Goal: Information Seeking & Learning: Learn about a topic

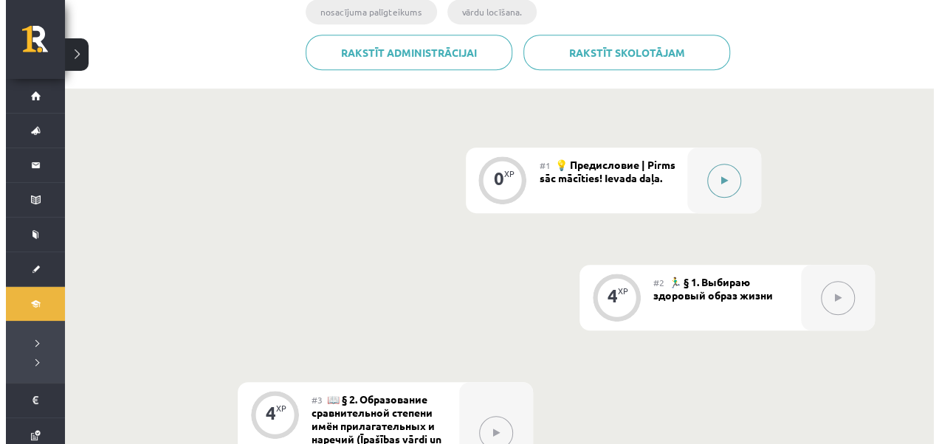
scroll to position [369, 0]
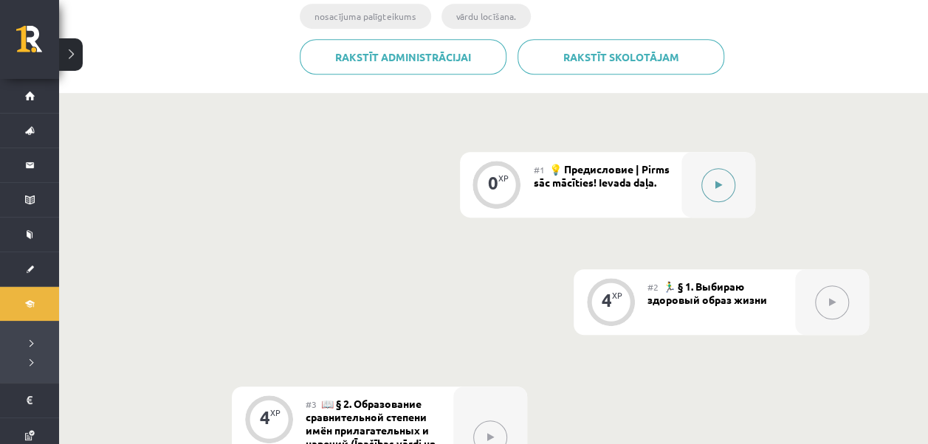
click at [724, 183] on button at bounding box center [718, 185] width 34 height 34
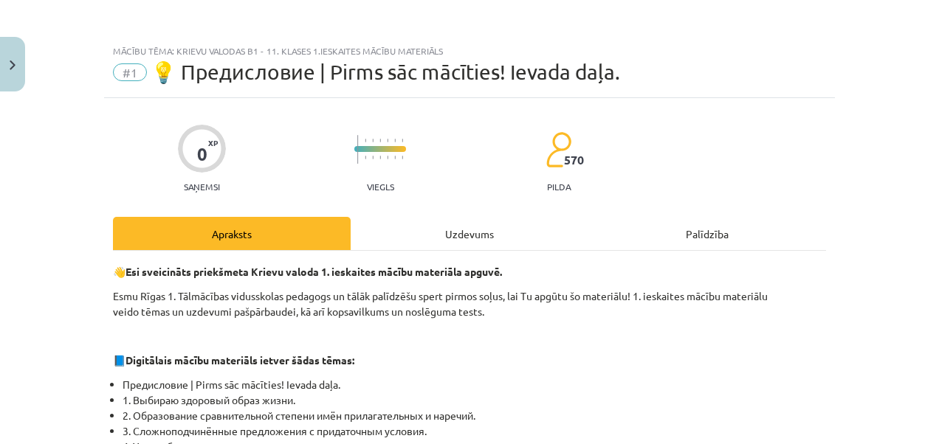
click at [406, 230] on div "Uzdevums" at bounding box center [470, 233] width 238 height 33
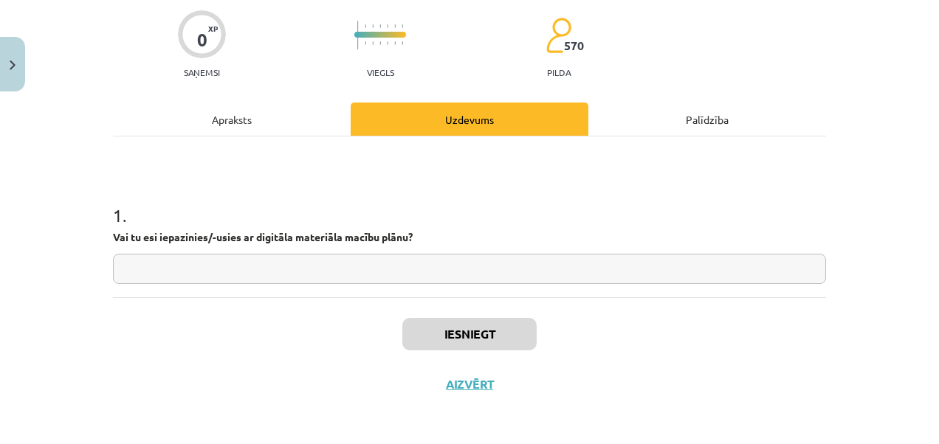
scroll to position [116, 0]
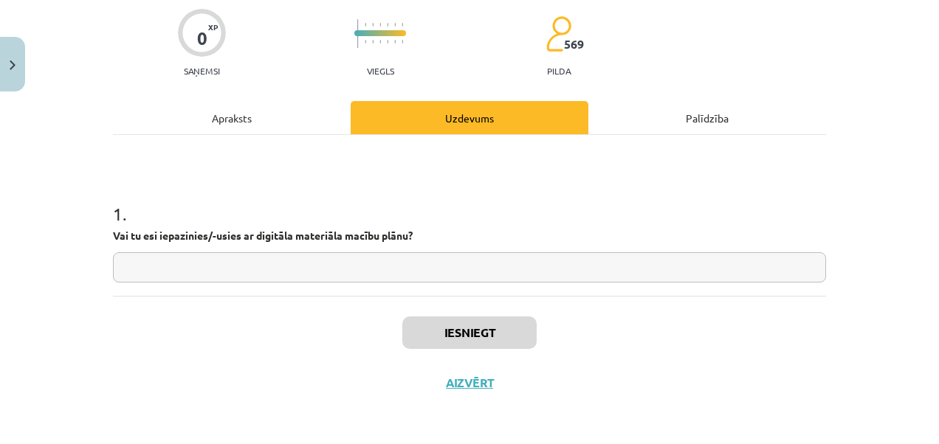
click at [292, 269] on input "text" at bounding box center [469, 268] width 713 height 30
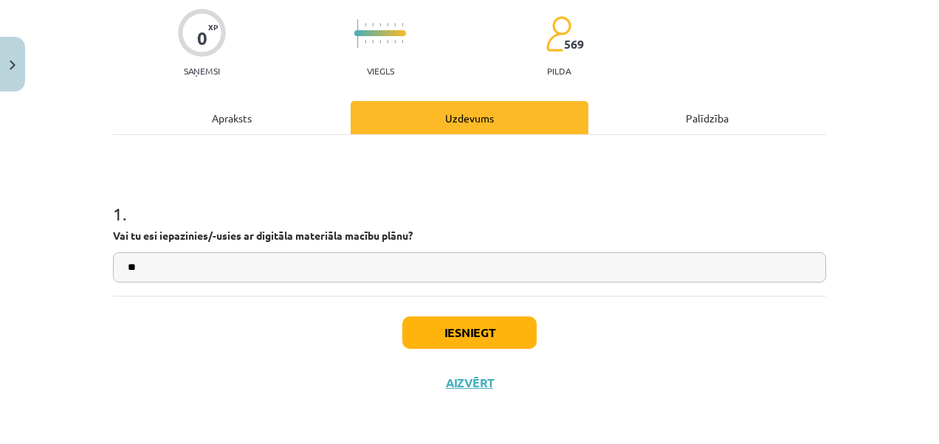
type input "**"
click at [475, 328] on button "Iesniegt" at bounding box center [469, 333] width 134 height 32
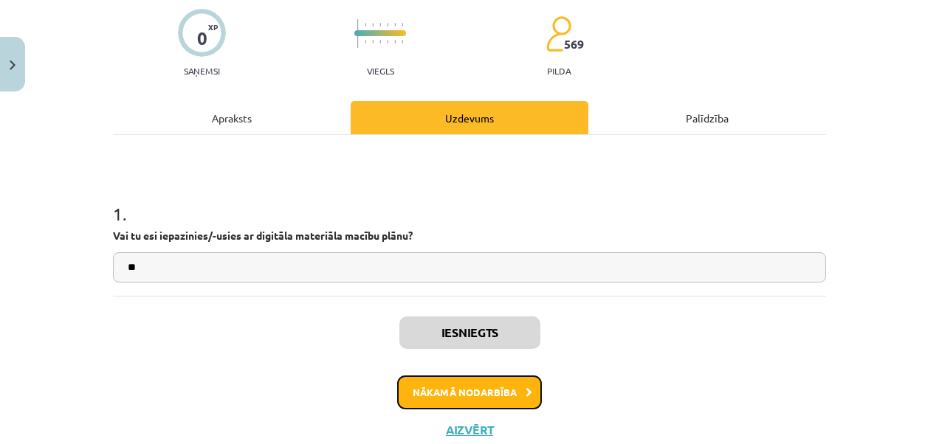
click at [504, 396] on button "Nākamā nodarbība" at bounding box center [469, 393] width 145 height 34
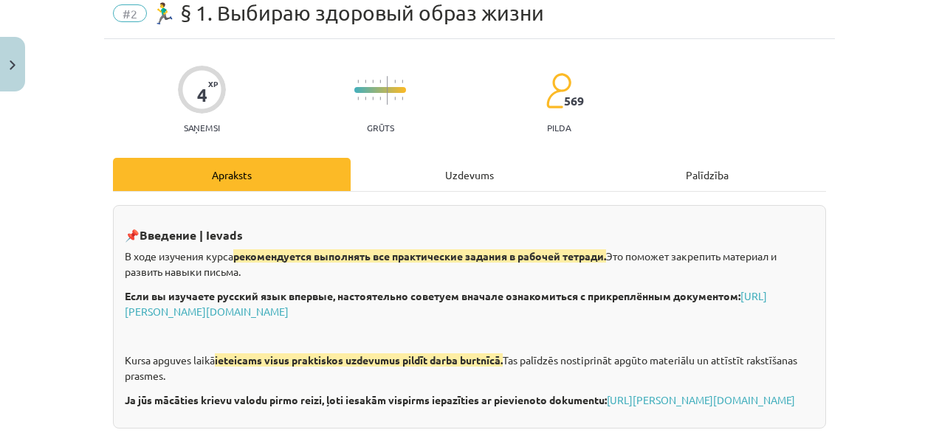
scroll to position [37, 0]
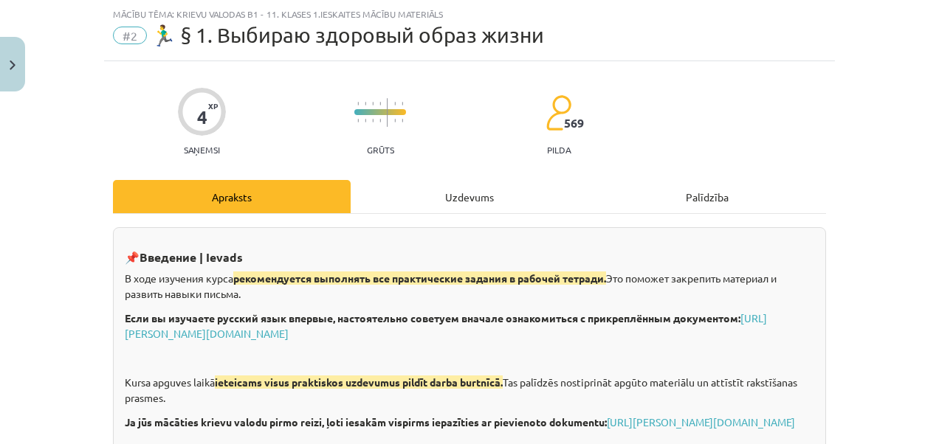
click at [481, 197] on div "Uzdevums" at bounding box center [470, 196] width 238 height 33
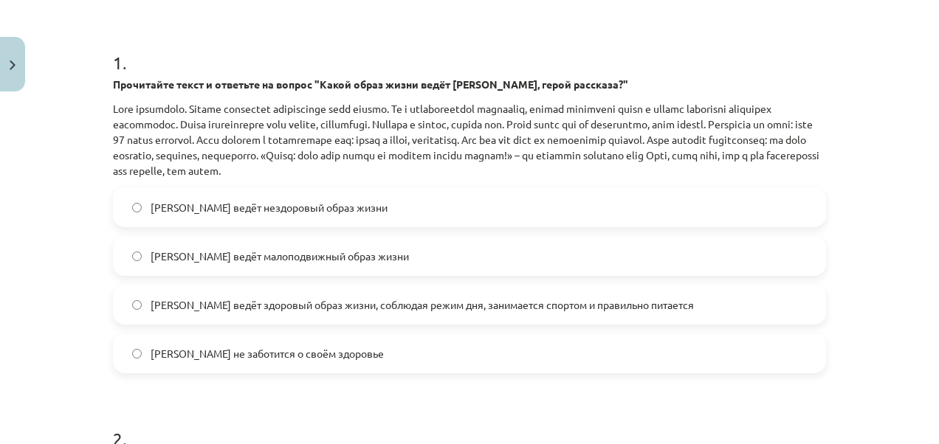
scroll to position [288, 0]
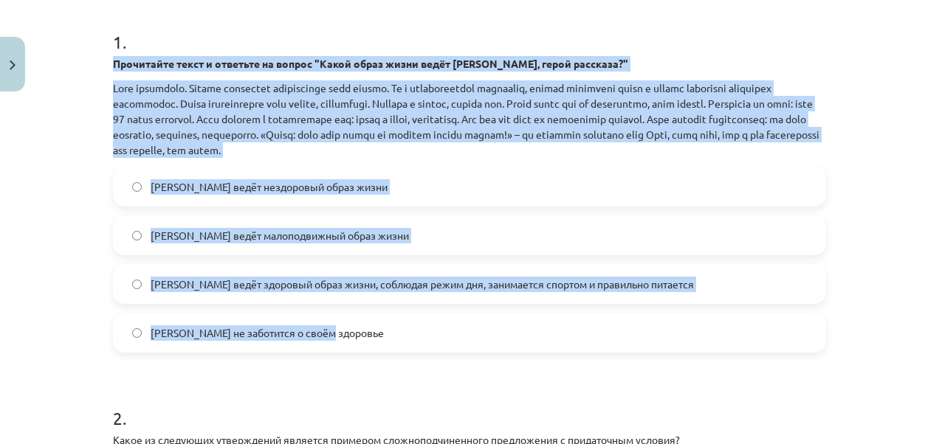
drag, startPoint x: 106, startPoint y: 58, endPoint x: 721, endPoint y: 324, distance: 669.3
click at [721, 324] on div "4 XP Saņemsi Grūts 569 pilda Apraksts Uzdevums Palīdzība 1 . Прочитайте текст и…" at bounding box center [469, 293] width 731 height 967
copy div "Loremipsum dolor s ametcons ad elitse "Doeiu tempo incid utlab Etdo, magna aliq…"
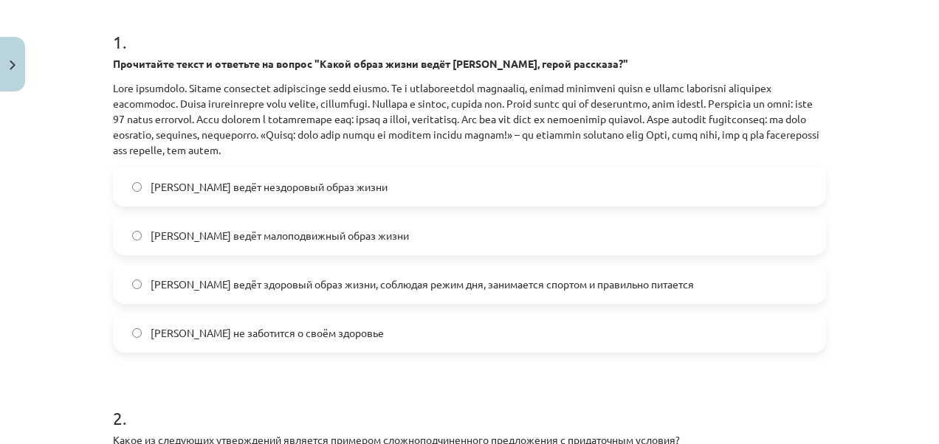
drag, startPoint x: 418, startPoint y: 392, endPoint x: 415, endPoint y: 379, distance: 12.9
click at [418, 391] on h1 "2 ." at bounding box center [469, 405] width 713 height 46
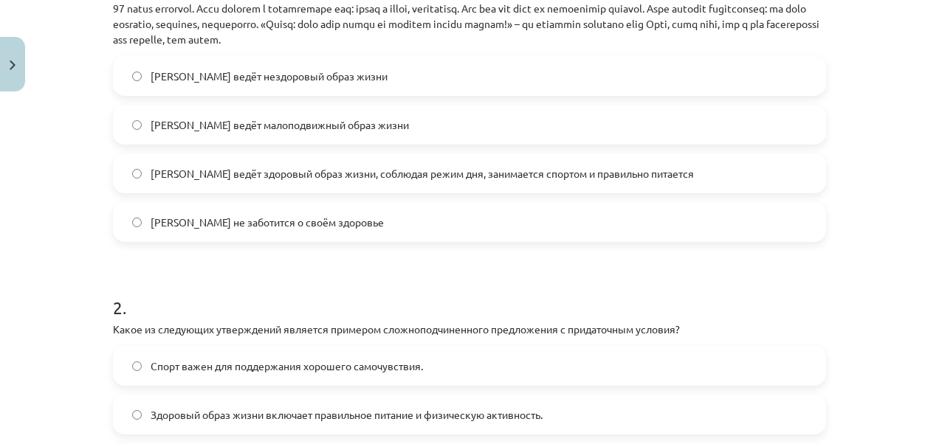
scroll to position [657, 0]
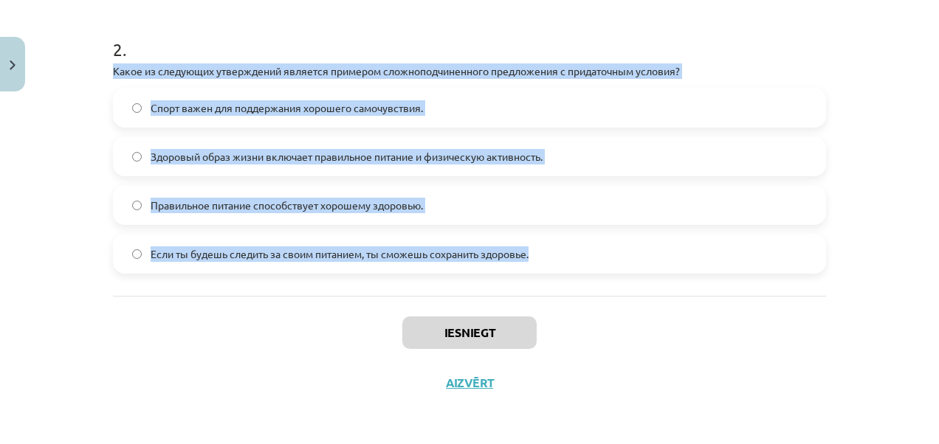
drag, startPoint x: 108, startPoint y: 68, endPoint x: 585, endPoint y: 283, distance: 523.8
drag, startPoint x: 585, startPoint y: 283, endPoint x: 505, endPoint y: 254, distance: 85.5
copy div "Какое из следующих утверждений является примером сложноподчиненного предложения…"
click at [66, 122] on div "Mācību tēma: Krievu valodas b1 - 11. klases 1.ieskaites mācību materiāls #2 🏃‍♂…" at bounding box center [469, 222] width 939 height 444
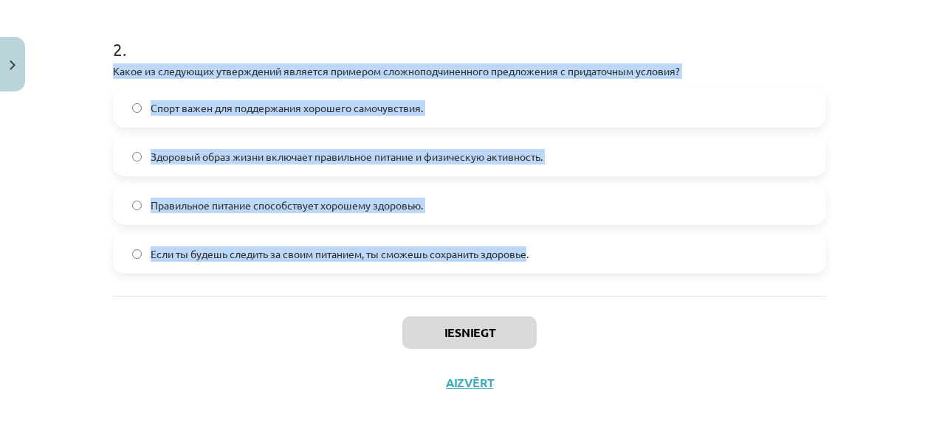
drag, startPoint x: 108, startPoint y: 69, endPoint x: 526, endPoint y: 254, distance: 457.1
click at [526, 254] on div "2 . Какое из следующих утверждений является примером сложноподчиненного предлож…" at bounding box center [469, 143] width 713 height 261
copy div "Какое из следующих утверждений является примером сложноподчиненного предложения…"
click at [277, 75] on p "Какое из следующих утверждений является примером сложноподчиненного предложения…" at bounding box center [469, 71] width 713 height 16
drag, startPoint x: 277, startPoint y: 75, endPoint x: 537, endPoint y: 269, distance: 324.6
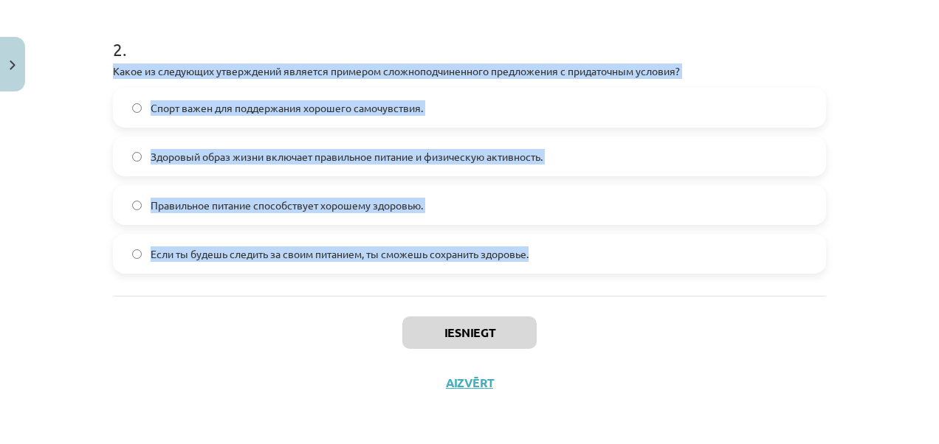
drag, startPoint x: 537, startPoint y: 269, endPoint x: 507, endPoint y: 252, distance: 34.7
copy div "Какое из следующих утверждений является примером сложноподчиненного предложения…"
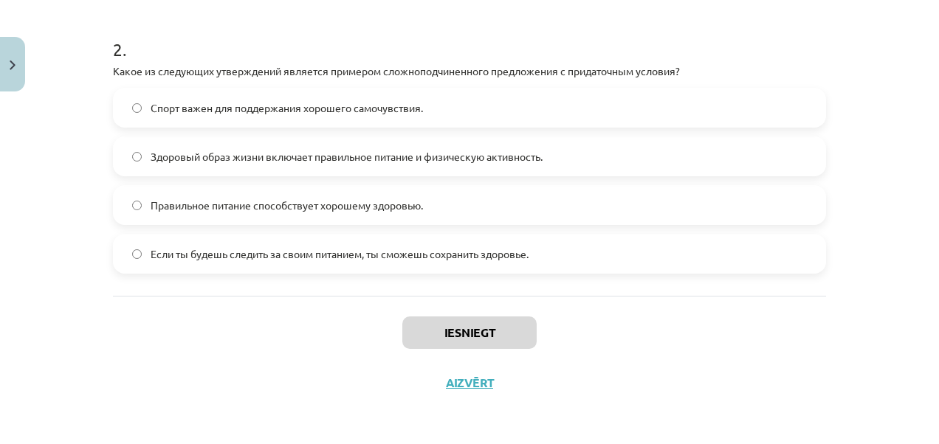
click at [710, 344] on div "Iesniegt Aizvērt" at bounding box center [469, 347] width 713 height 103
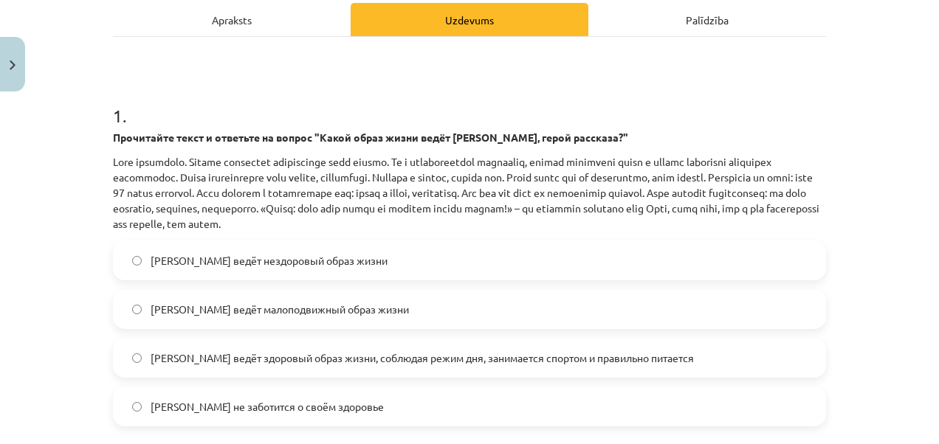
scroll to position [288, 0]
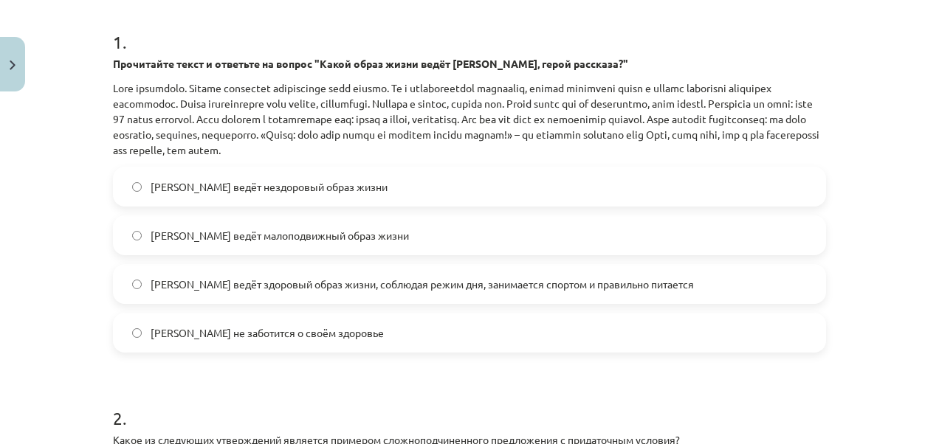
click at [246, 284] on span "[PERSON_NAME] ведёт здоровый образ жизни, соблюдая режим дня, занимается спорто…" at bounding box center [422, 285] width 543 height 16
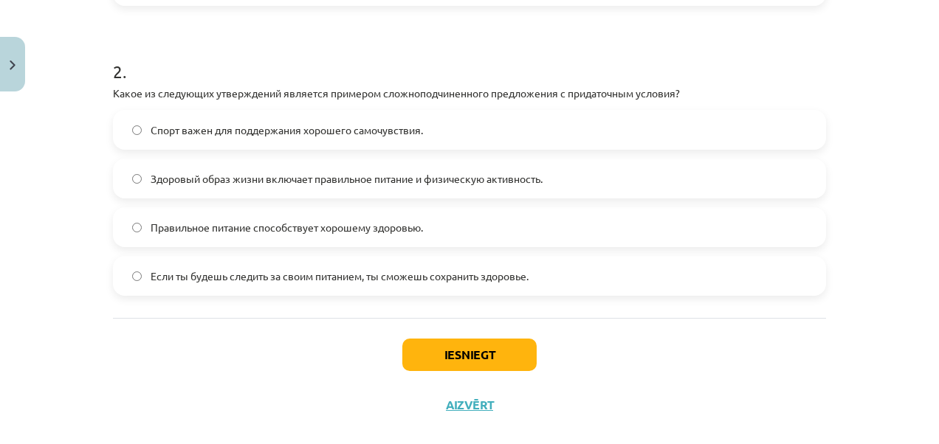
scroll to position [657, 0]
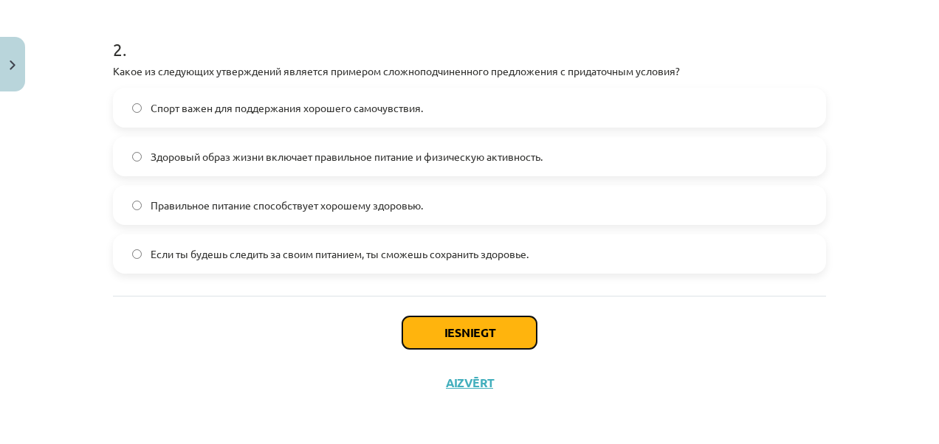
click at [436, 326] on button "Iesniegt" at bounding box center [469, 333] width 134 height 32
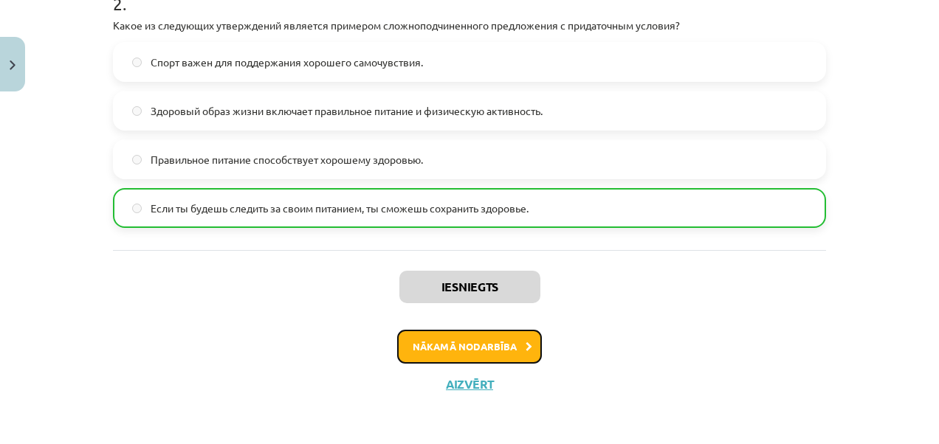
click at [444, 347] on button "Nākamā nodarbība" at bounding box center [469, 347] width 145 height 34
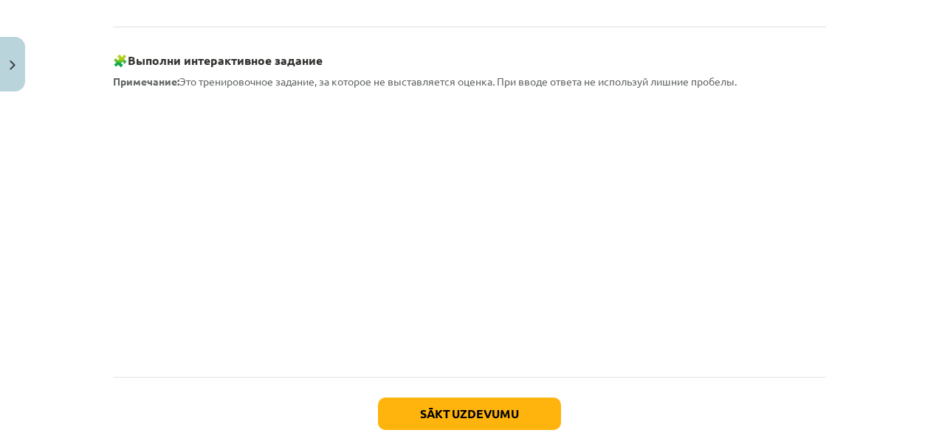
scroll to position [1366, 0]
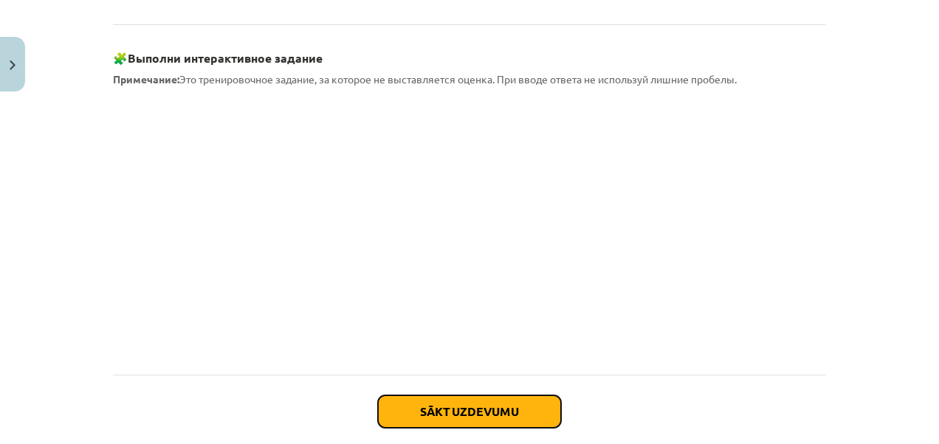
click at [498, 396] on button "Sākt uzdevumu" at bounding box center [469, 412] width 183 height 32
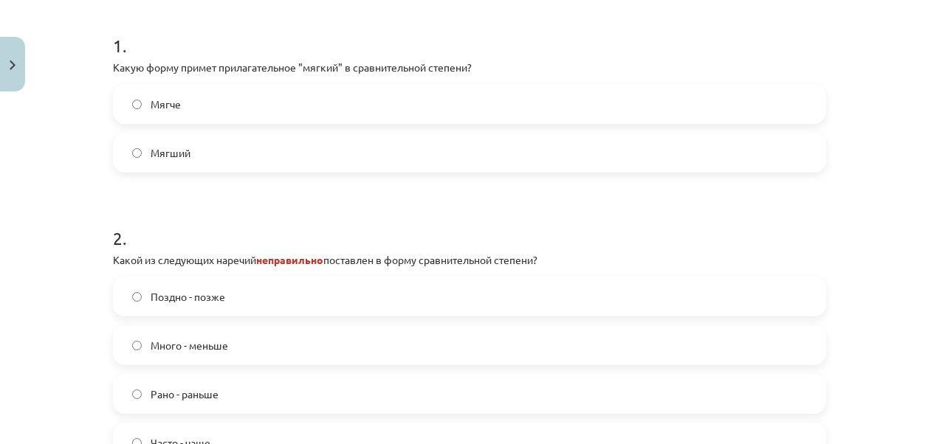
scroll to position [275, 0]
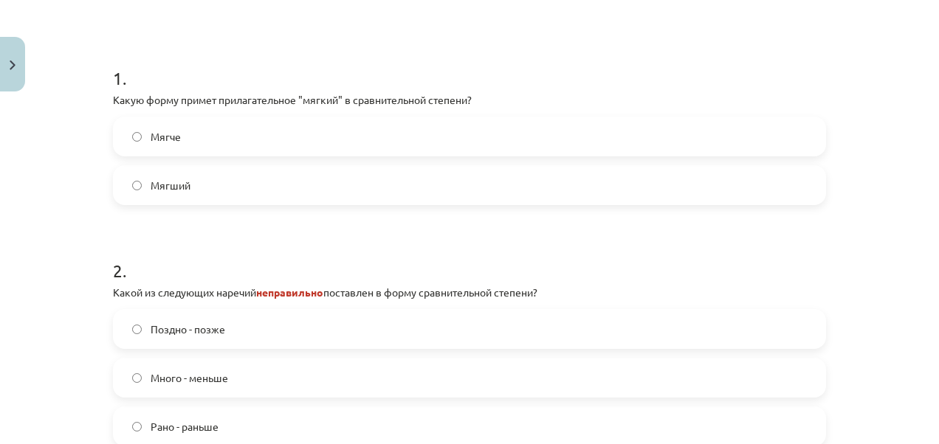
click at [137, 134] on label "Мягче" at bounding box center [469, 136] width 710 height 37
click at [151, 188] on span "Мягший" at bounding box center [171, 186] width 40 height 16
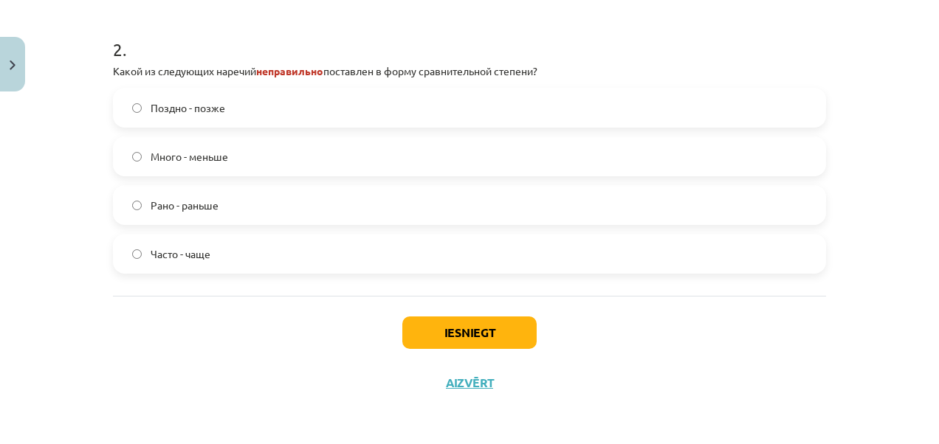
scroll to position [423, 0]
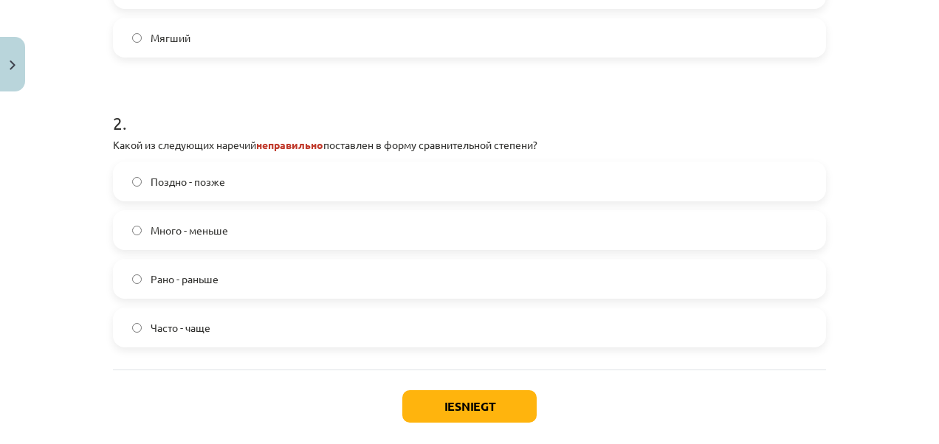
drag, startPoint x: 216, startPoint y: 182, endPoint x: 50, endPoint y: 186, distance: 165.4
click at [51, 186] on div "Mācību tēma: Krievu valodas b1 - 11. klases 1.ieskaites mācību materiāls #3 📖 §…" at bounding box center [469, 222] width 939 height 444
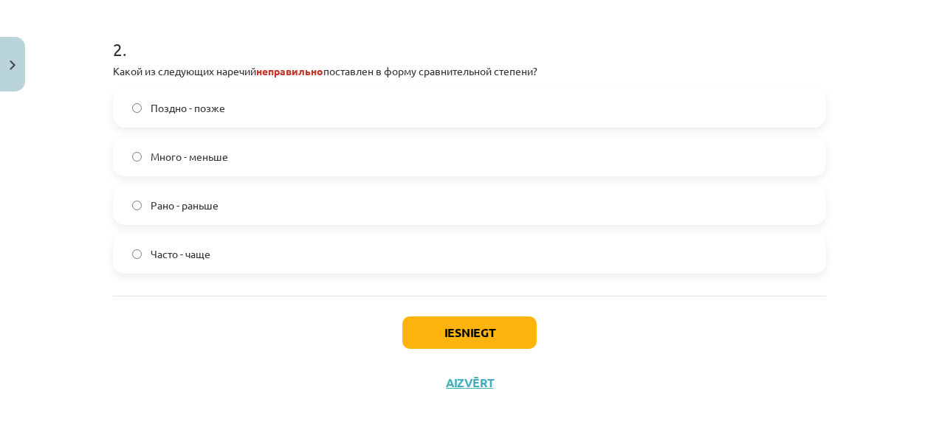
click at [187, 152] on span "Много - меньше" at bounding box center [190, 157] width 78 height 16
click at [430, 331] on button "Iesniegt" at bounding box center [469, 333] width 134 height 32
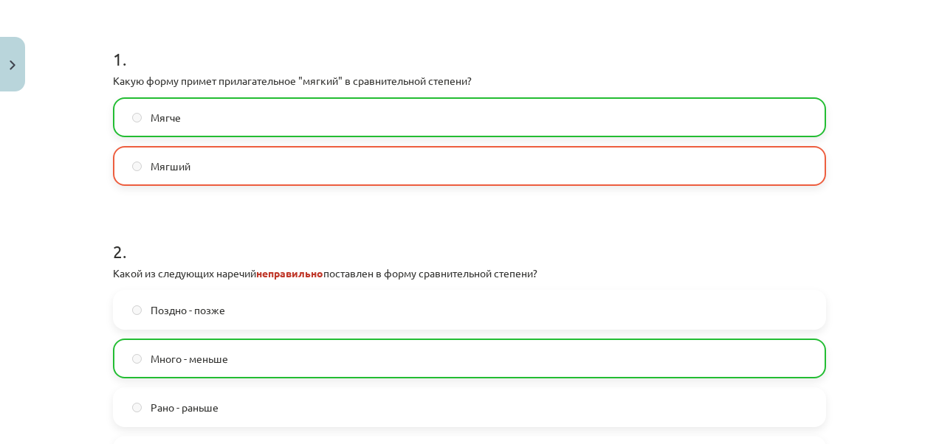
scroll to position [275, 0]
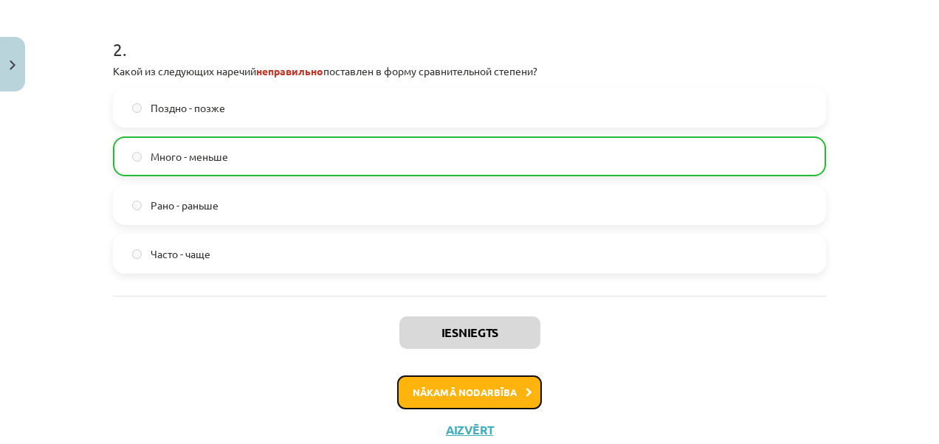
click at [413, 396] on button "Nākamā nodarbība" at bounding box center [469, 393] width 145 height 34
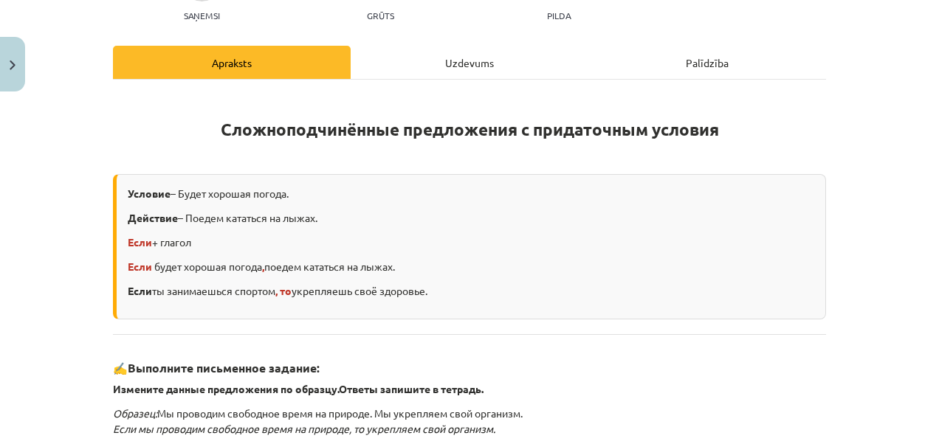
scroll to position [480, 0]
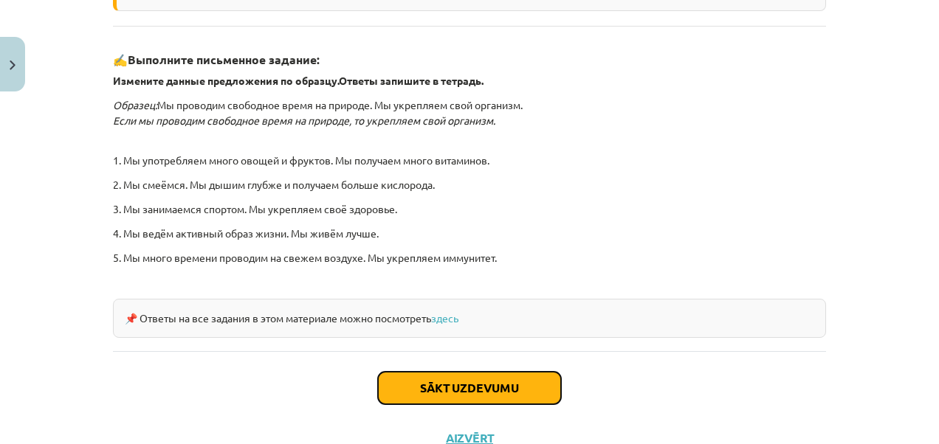
click at [412, 378] on button "Sākt uzdevumu" at bounding box center [469, 388] width 183 height 32
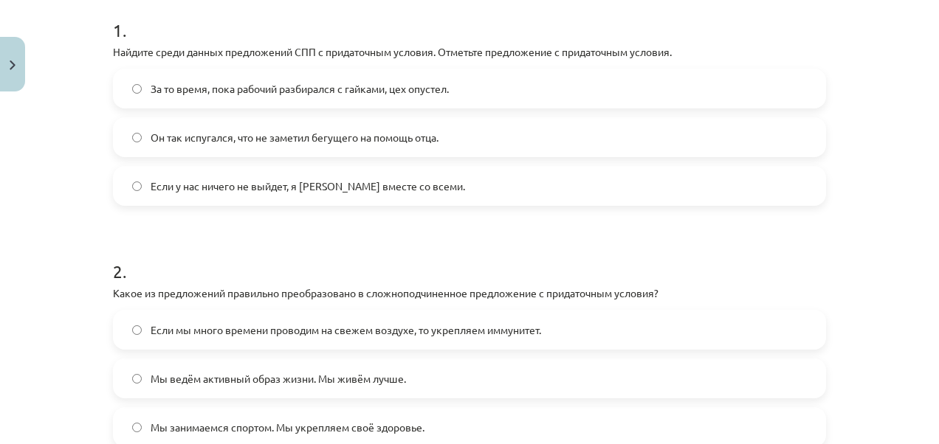
scroll to position [332, 0]
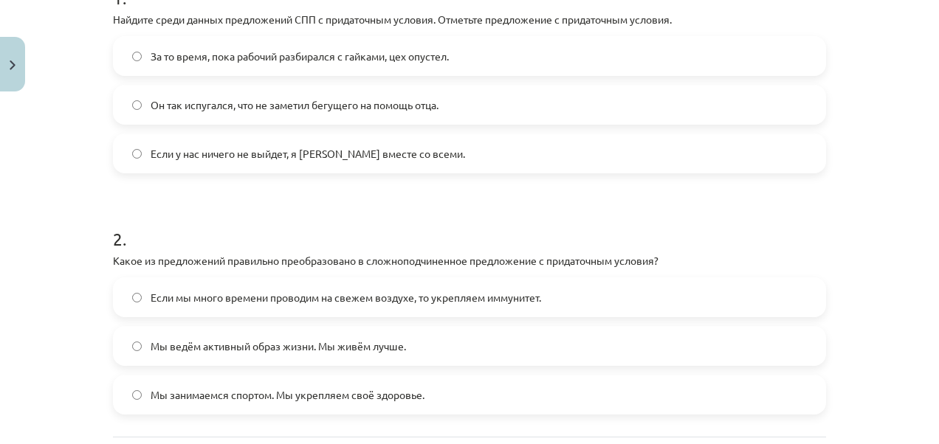
click at [276, 155] on span "Если у нас ничего не выйдет, я [PERSON_NAME] вместе со всеми." at bounding box center [308, 154] width 315 height 16
click at [138, 306] on label "Если мы много времени проводим на свежем воздухе, то укрепляем иммунитет." at bounding box center [469, 297] width 710 height 37
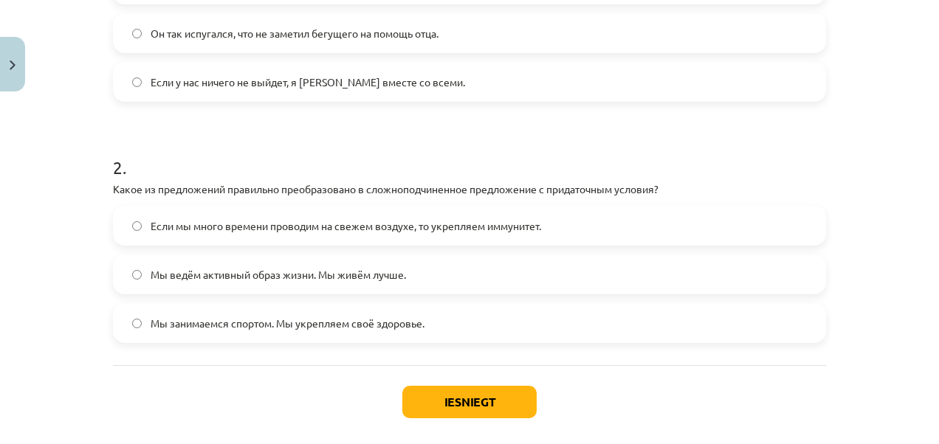
scroll to position [473, 0]
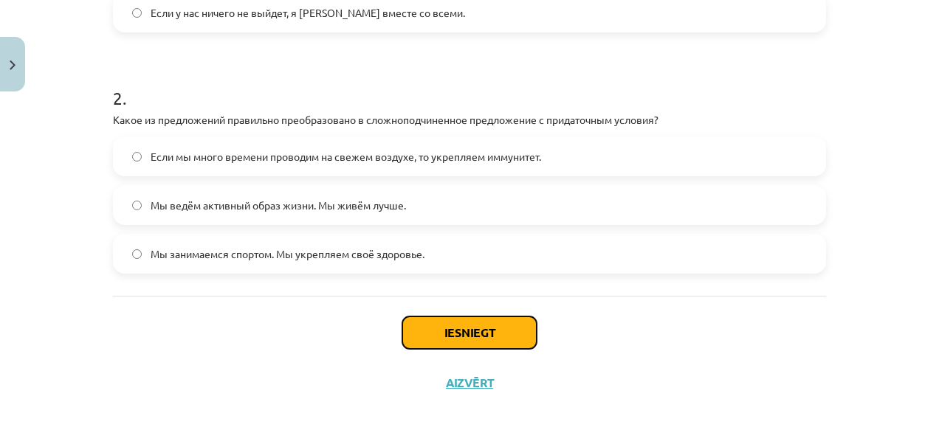
click at [498, 334] on button "Iesniegt" at bounding box center [469, 333] width 134 height 32
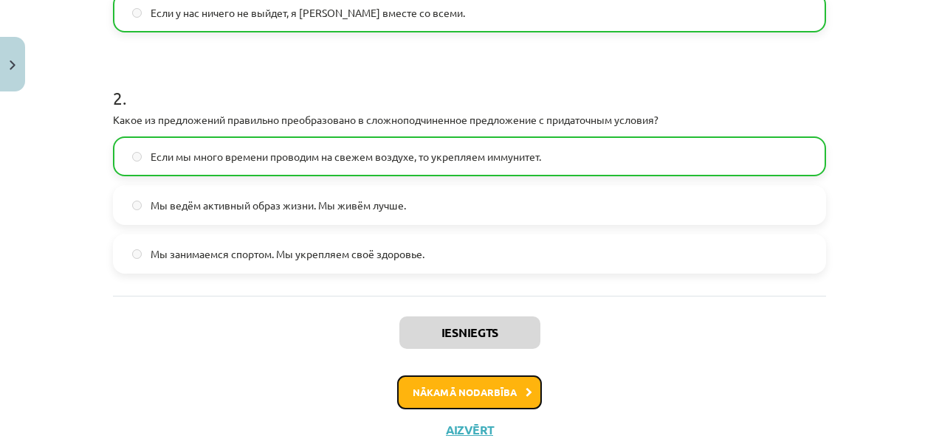
click at [495, 388] on button "Nākamā nodarbība" at bounding box center [469, 393] width 145 height 34
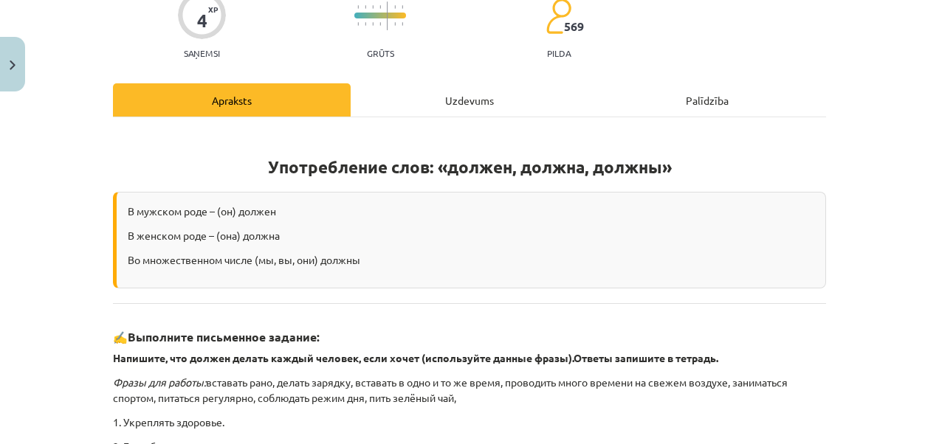
scroll to position [37, 0]
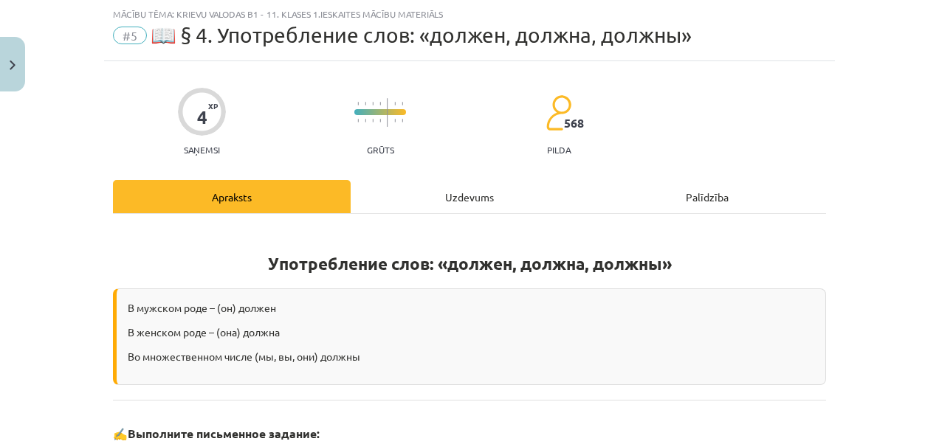
click at [462, 202] on div "Uzdevums" at bounding box center [470, 196] width 238 height 33
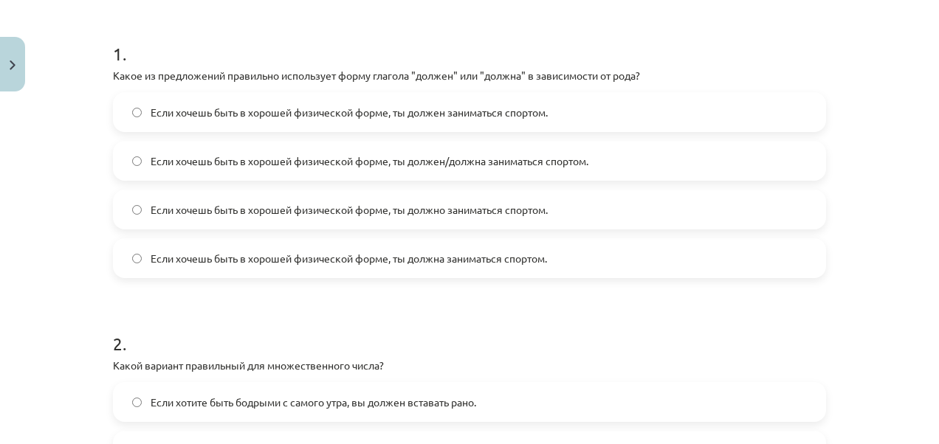
scroll to position [275, 0]
click at [416, 155] on span "Если хочешь быть в хорошей физической форме, ты должен/должна заниматься спорто…" at bounding box center [370, 162] width 438 height 16
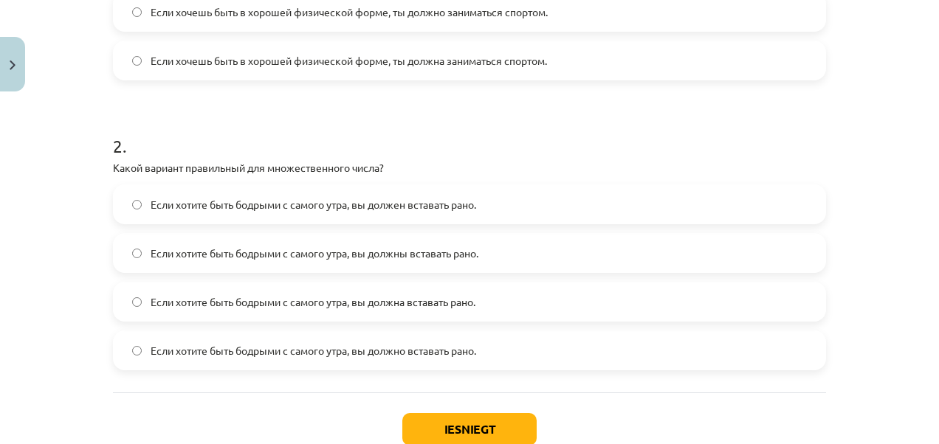
scroll to position [497, 0]
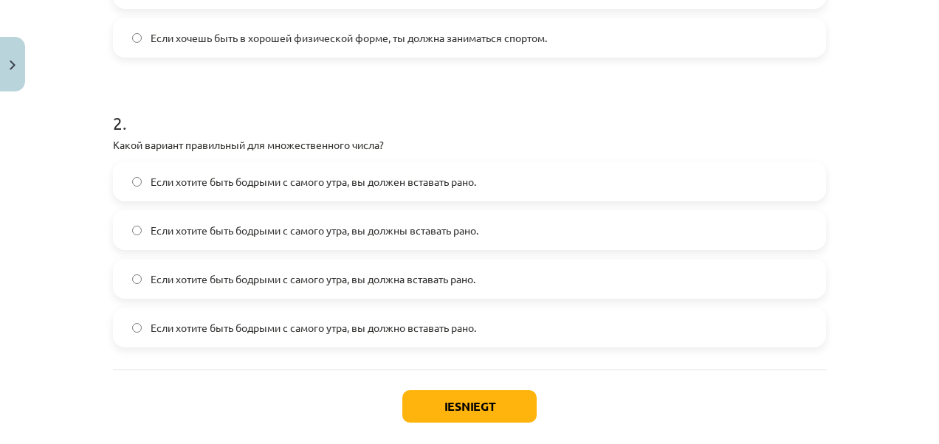
click at [354, 223] on span "Если хотите быть бодрыми с самого утра, вы должны вставать рано." at bounding box center [315, 231] width 328 height 16
click at [436, 395] on button "Iesniegt" at bounding box center [469, 407] width 134 height 32
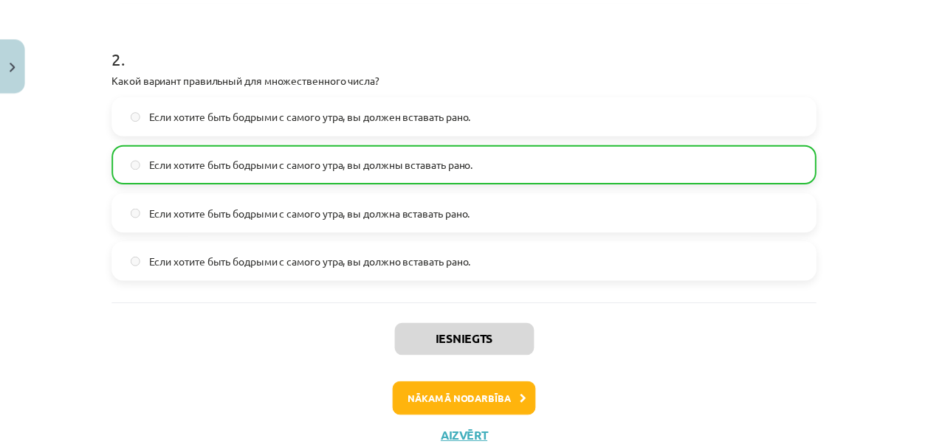
scroll to position [591, 0]
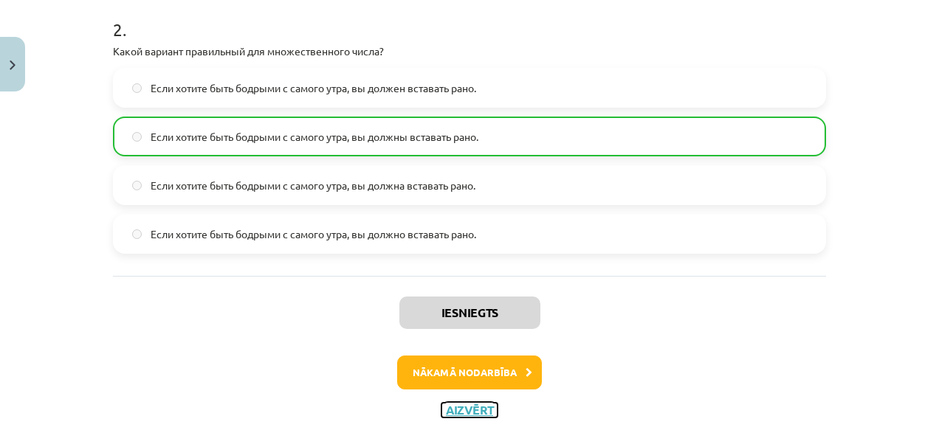
click at [456, 407] on button "Aizvērt" at bounding box center [470, 410] width 56 height 15
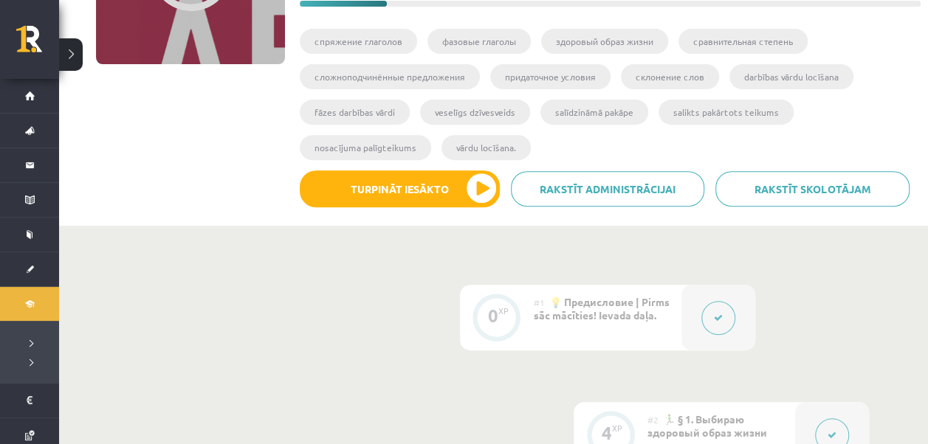
scroll to position [74, 0]
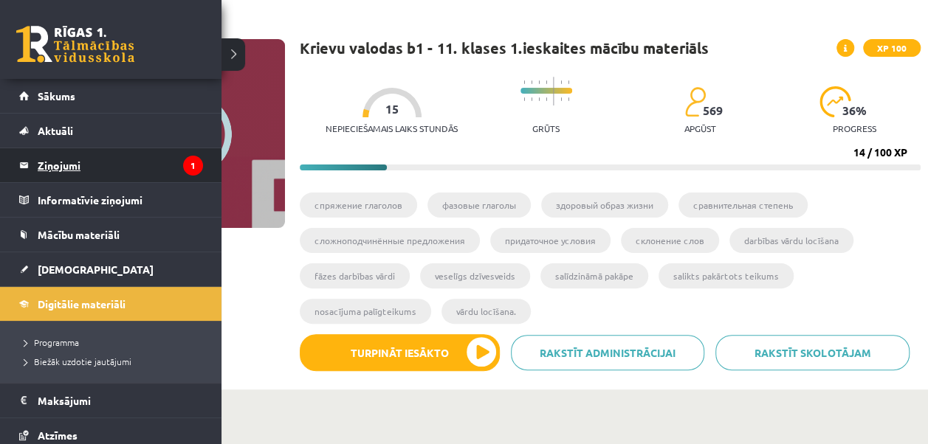
click at [61, 168] on legend "Ziņojumi 1" at bounding box center [120, 165] width 165 height 34
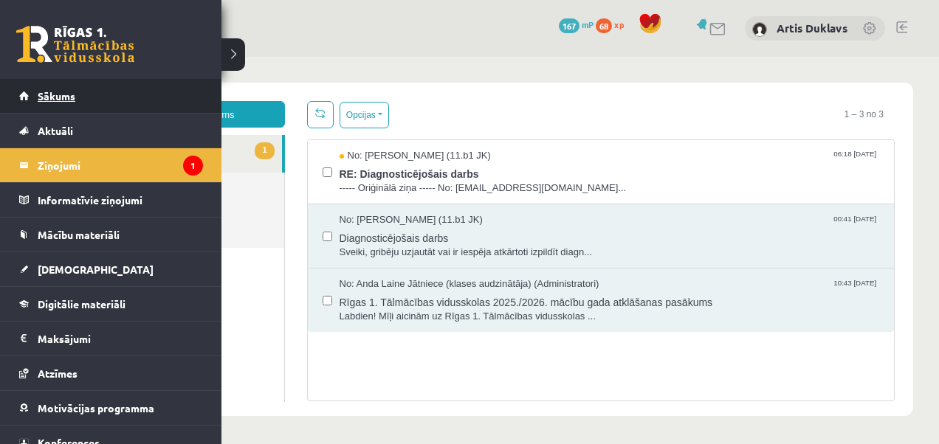
click at [83, 95] on link "Sākums" at bounding box center [111, 96] width 184 height 34
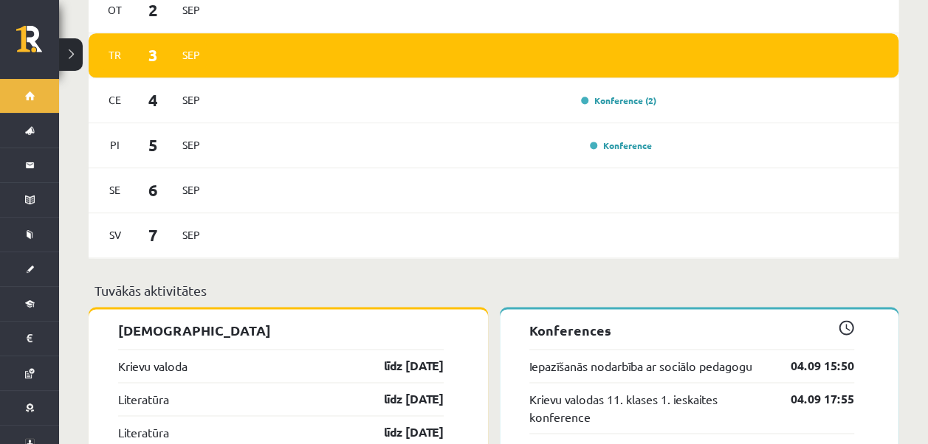
scroll to position [1034, 0]
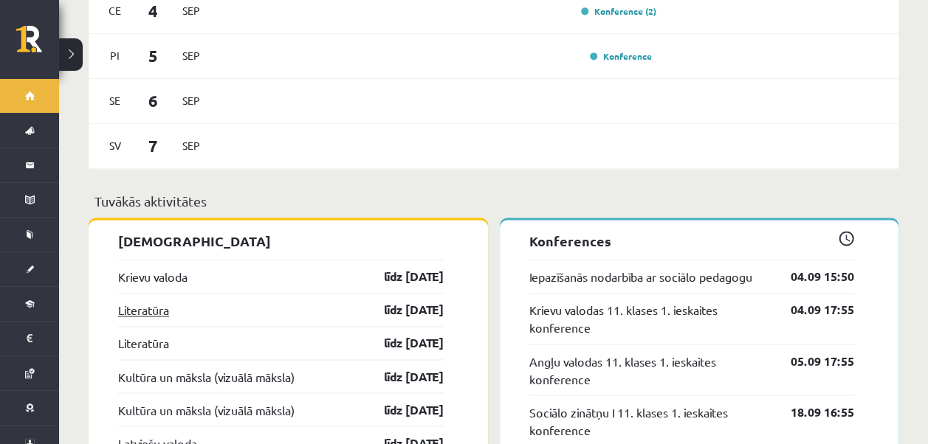
click at [149, 301] on link "Literatūra" at bounding box center [143, 310] width 51 height 18
click at [151, 301] on link "Literatūra" at bounding box center [143, 310] width 51 height 18
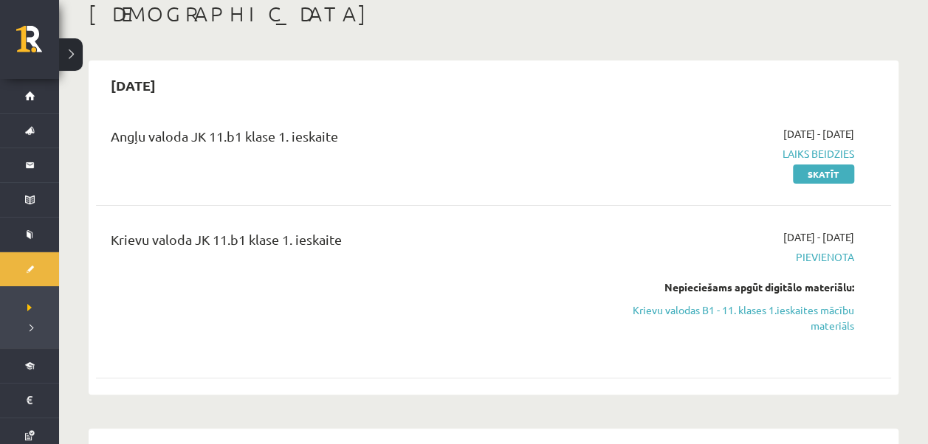
scroll to position [74, 0]
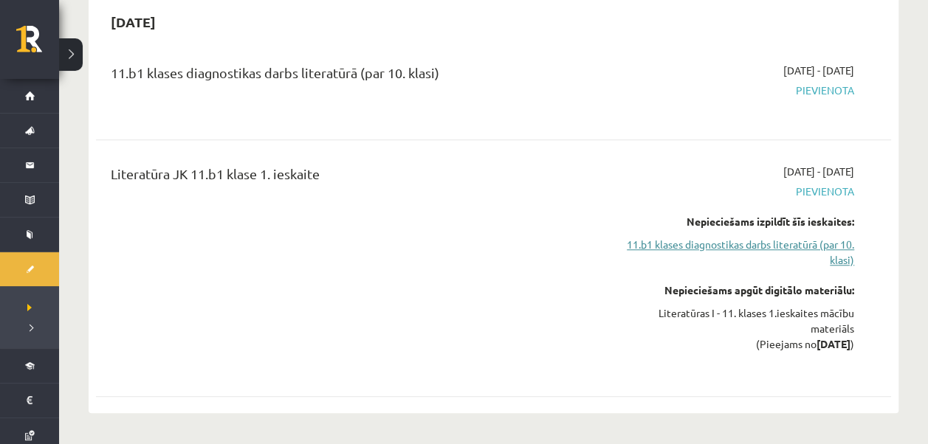
click at [808, 242] on link "11.b1 klases diagnostikas darbs literatūrā (par 10. klasi)" at bounding box center [737, 252] width 233 height 31
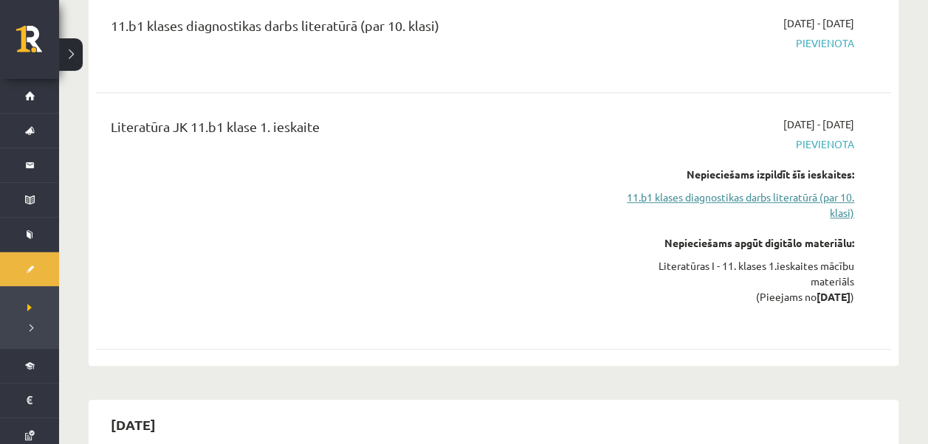
click at [799, 193] on link "11.b1 klases diagnostikas darbs literatūrā (par 10. klasi)" at bounding box center [737, 205] width 233 height 31
click at [829, 196] on link "11.b1 klases diagnostikas darbs literatūrā (par 10. klasi)" at bounding box center [737, 205] width 233 height 31
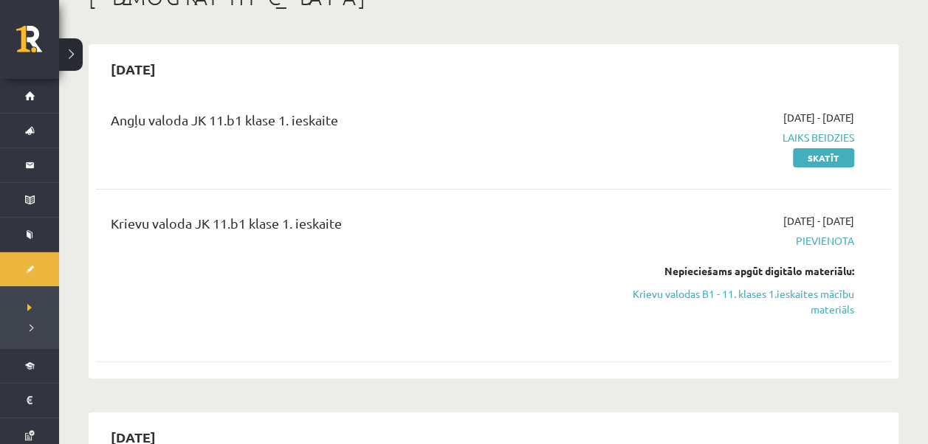
scroll to position [47, 0]
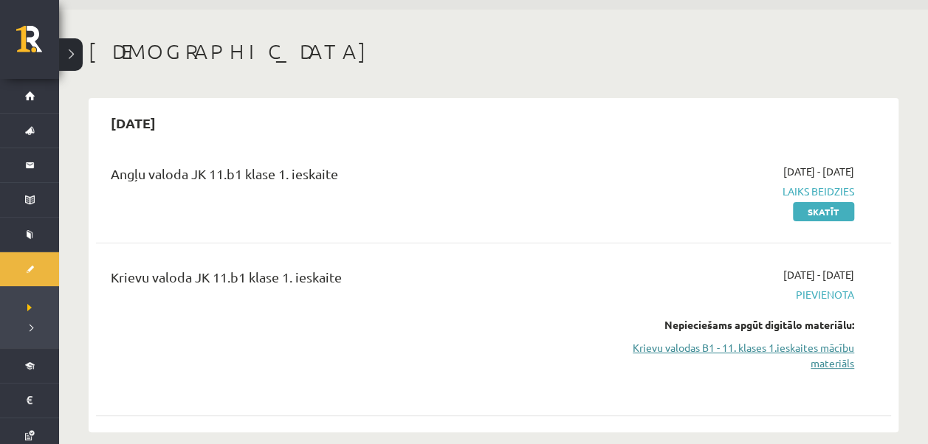
click at [769, 349] on link "Krievu valodas B1 - 11. klases 1.ieskaites mācību materiāls" at bounding box center [737, 355] width 233 height 31
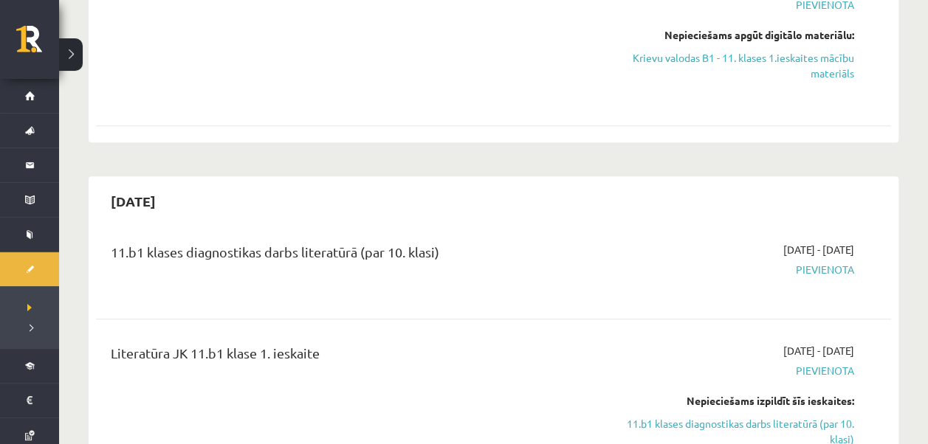
scroll to position [343, 0]
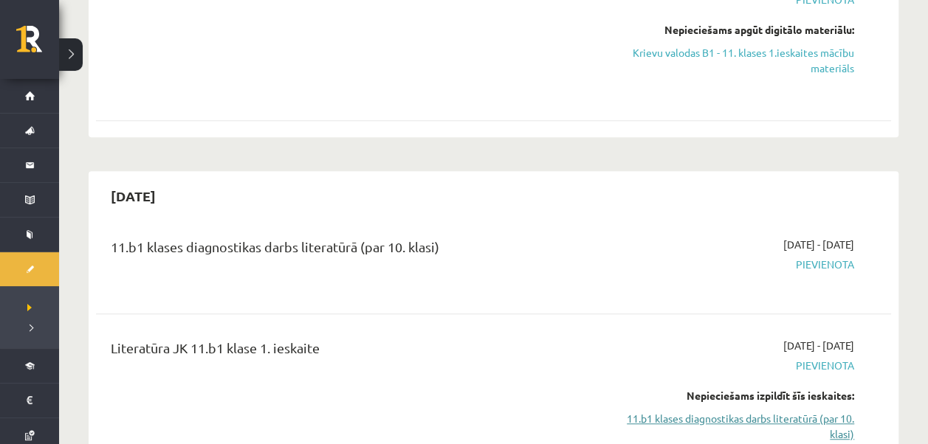
click at [818, 415] on link "11.b1 klases diagnostikas darbs literatūrā (par 10. klasi)" at bounding box center [737, 426] width 233 height 31
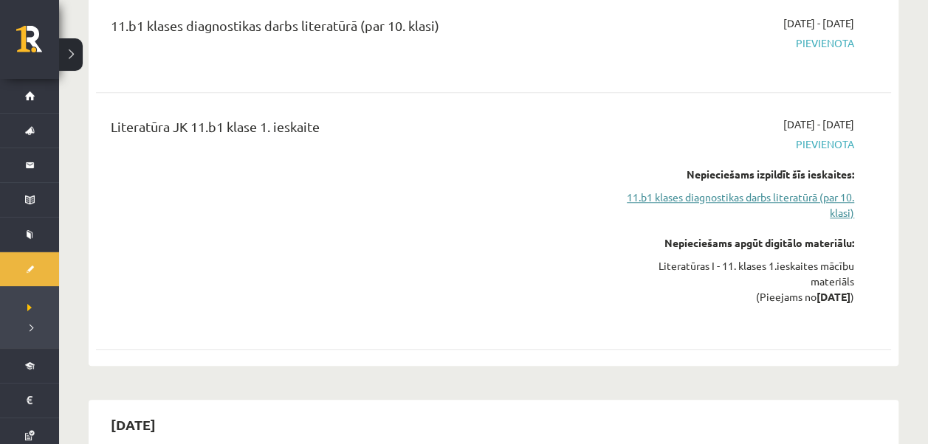
click at [817, 193] on link "11.b1 klases diagnostikas darbs literatūrā (par 10. klasi)" at bounding box center [737, 205] width 233 height 31
